Goal: Task Accomplishment & Management: Manage account settings

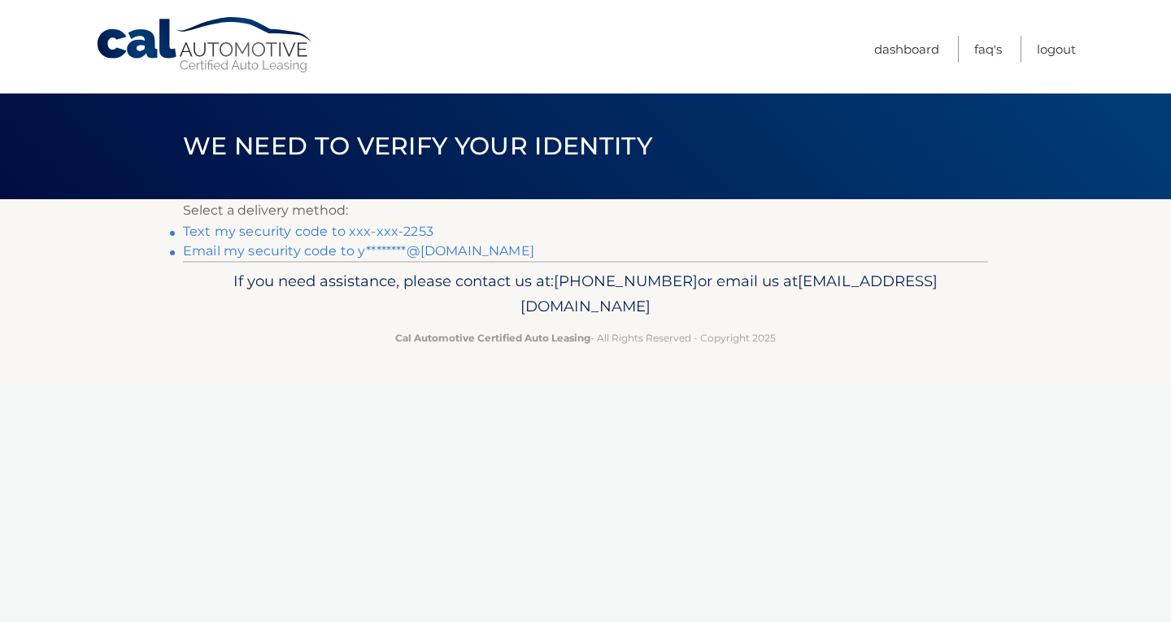
click at [312, 234] on link "Text my security code to xxx-xxx-2253" at bounding box center [308, 231] width 251 height 15
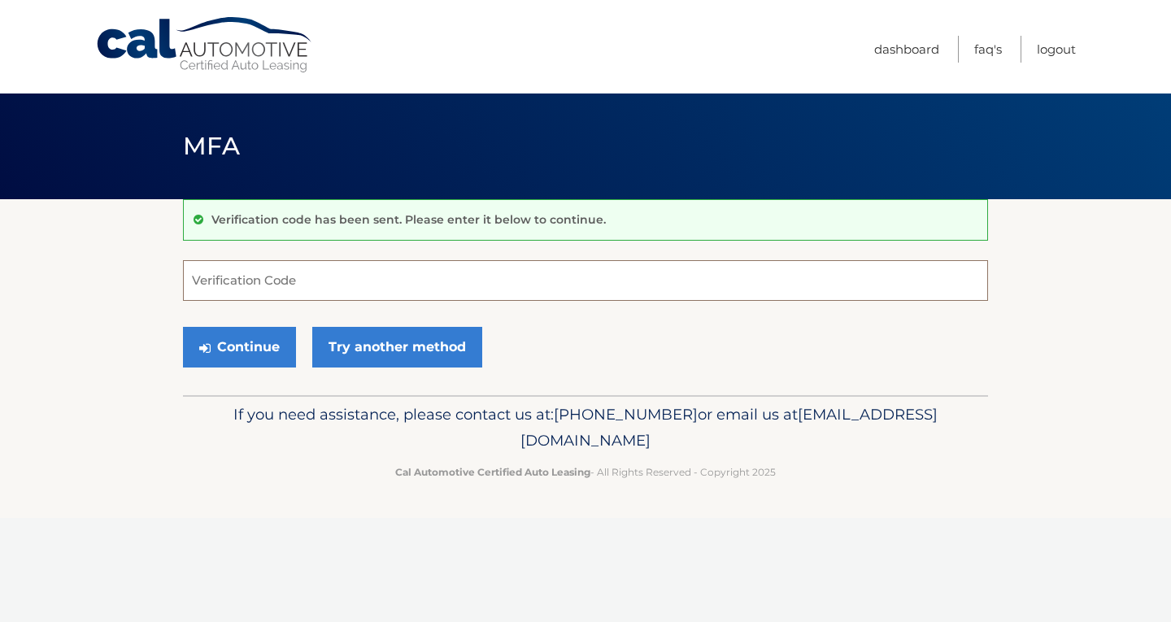
click at [284, 272] on input "Verification Code" at bounding box center [585, 280] width 805 height 41
click at [301, 279] on input "Verification Code" at bounding box center [585, 280] width 805 height 41
type input "012377"
click at [238, 349] on button "Continue" at bounding box center [239, 347] width 113 height 41
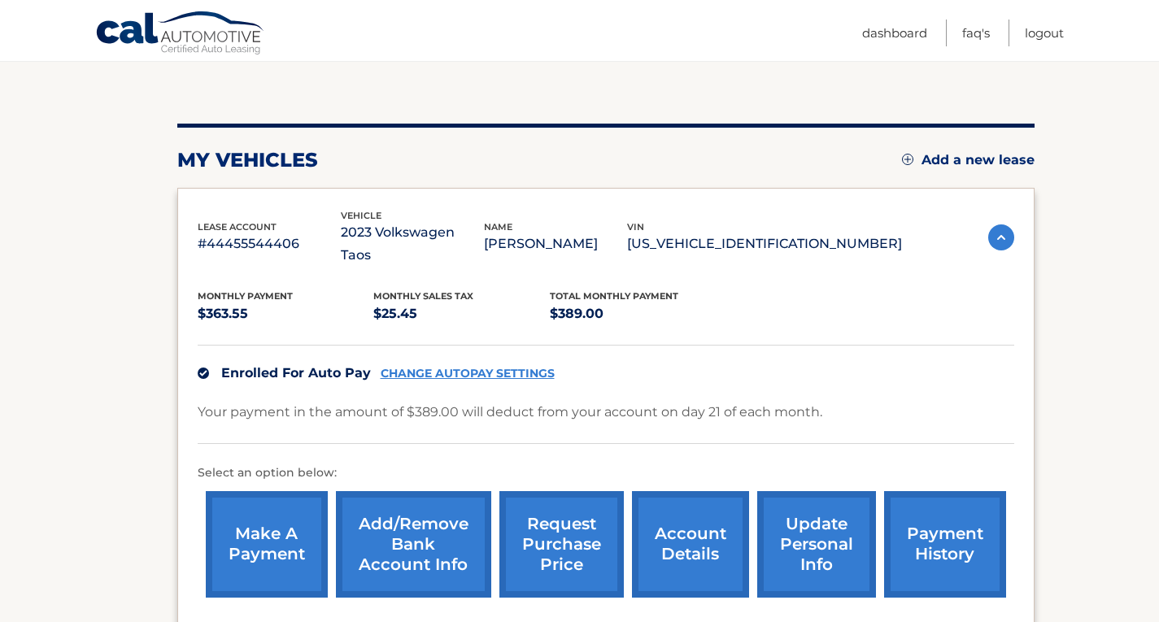
scroll to position [244, 0]
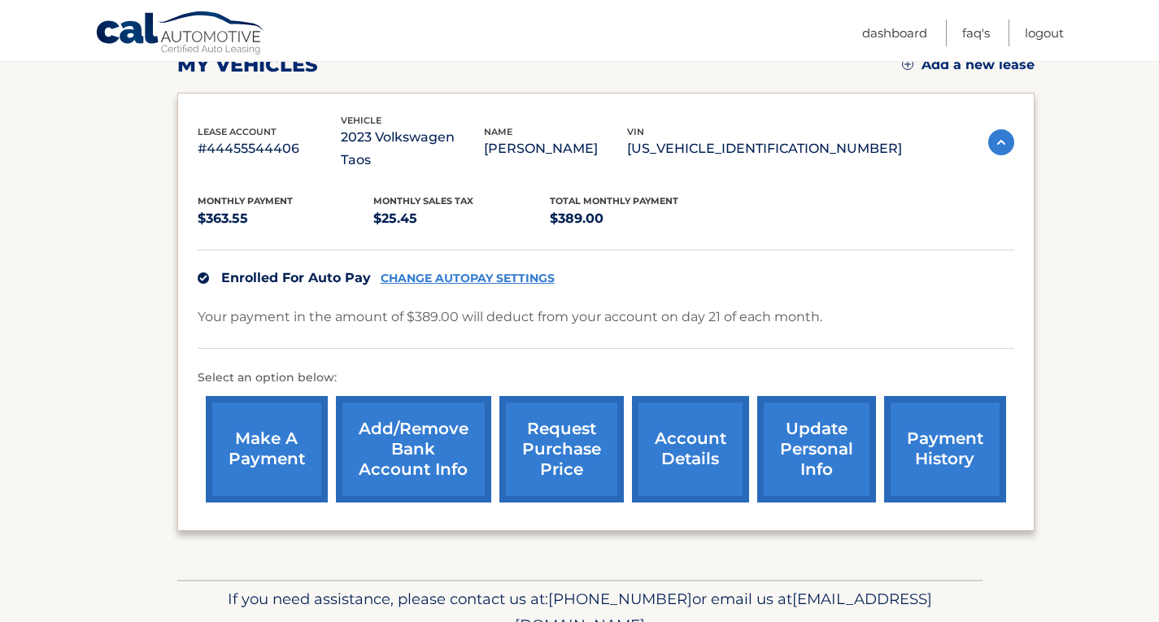
click at [467, 272] on link "CHANGE AUTOPAY SETTINGS" at bounding box center [468, 279] width 174 height 14
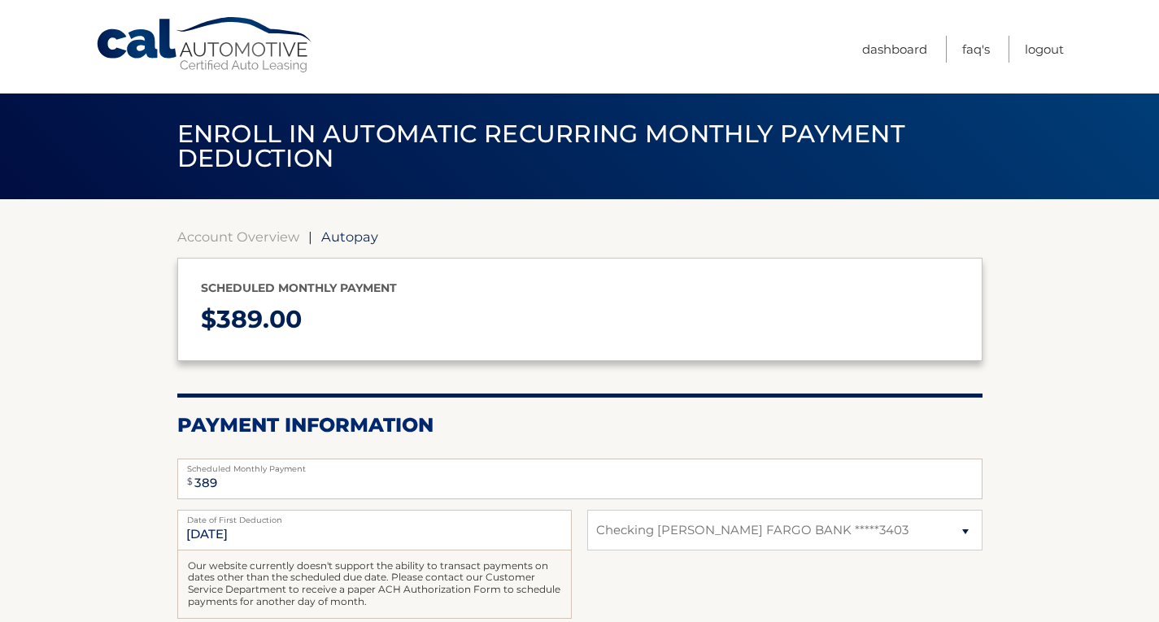
select select "ODI4OTM1ZmQtYTZmMS00MmIxLWFiNTAtODJmZDg1MTVhNDMw"
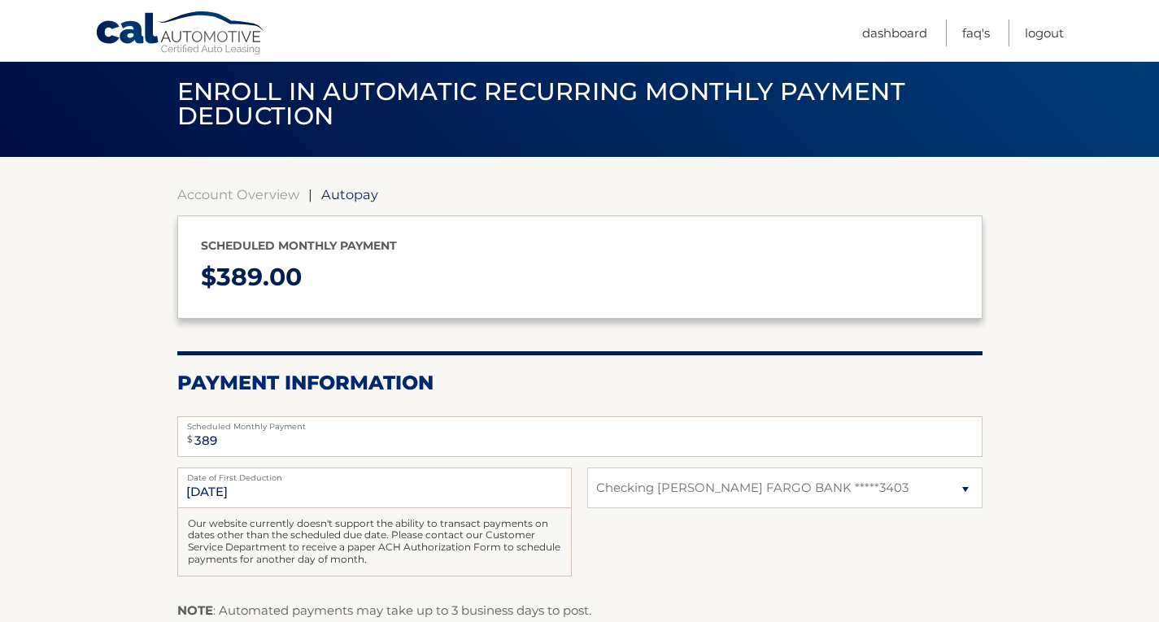
scroll to position [163, 0]
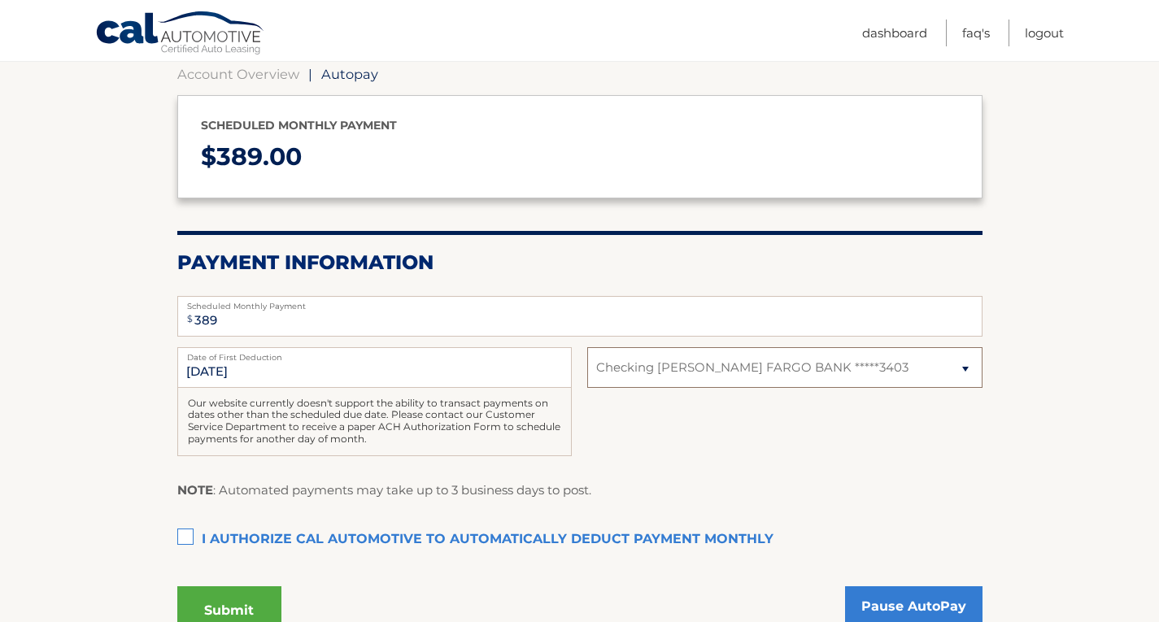
click at [956, 378] on select "Select Bank Account Checking WELLS FARGO BANK *****3403" at bounding box center [784, 367] width 394 height 41
click at [1079, 308] on section "Account Overview | Autopay Scheduled monthly payment $ 389.00 Payment Informati…" at bounding box center [579, 348] width 1159 height 622
